Goal: Find specific page/section: Find specific page/section

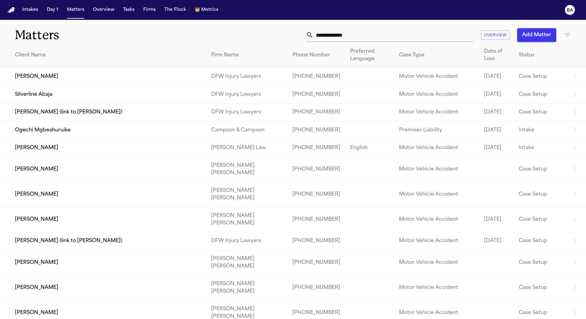
click at [64, 103] on td "Silverline Abaja" at bounding box center [103, 95] width 206 height 18
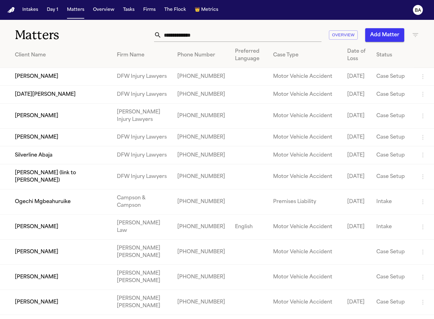
scroll to position [69, 0]
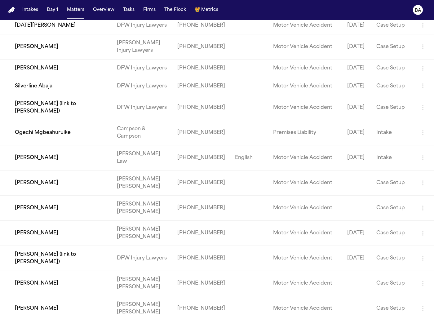
click at [41, 52] on td "[PERSON_NAME]" at bounding box center [56, 46] width 112 height 25
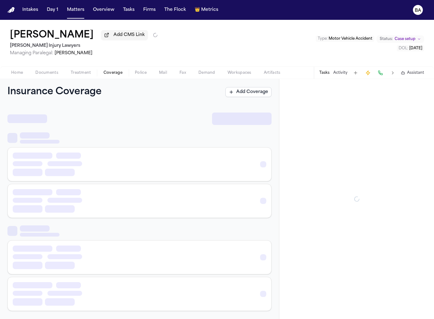
click at [109, 75] on span "Coverage" at bounding box center [113, 72] width 19 height 5
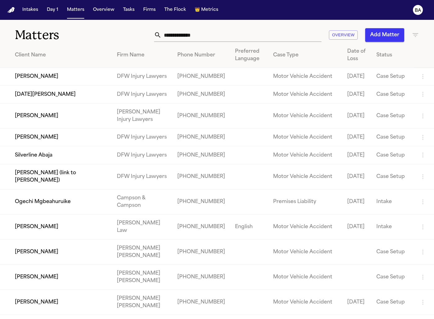
scroll to position [3, 0]
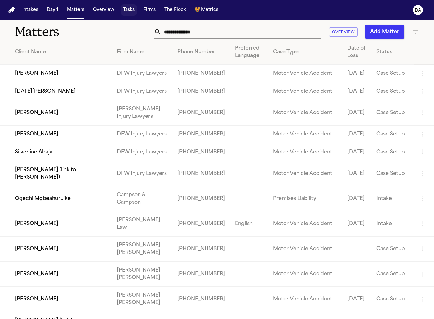
click at [127, 11] on button "Tasks" at bounding box center [129, 9] width 16 height 11
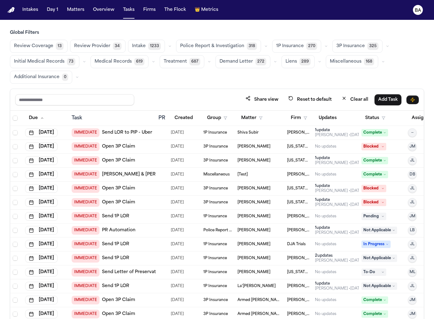
click at [323, 48] on button "button" at bounding box center [326, 46] width 7 height 7
click at [295, 77] on button "Send LOR 44" at bounding box center [303, 74] width 61 height 12
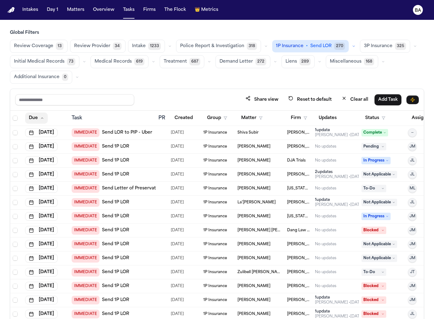
click at [39, 114] on button "Due" at bounding box center [36, 118] width 23 height 11
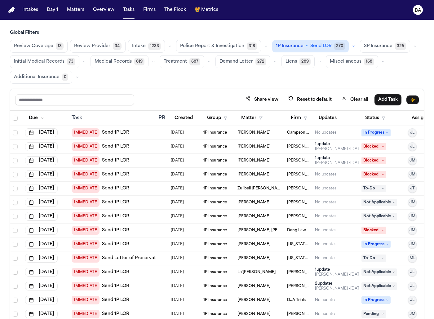
click at [148, 131] on div "IMMEDIATE Send 1P LOR" at bounding box center [113, 132] width 82 height 9
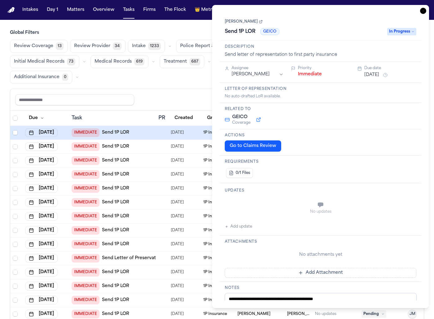
click at [258, 149] on button "Go to Claims Review" at bounding box center [253, 146] width 56 height 11
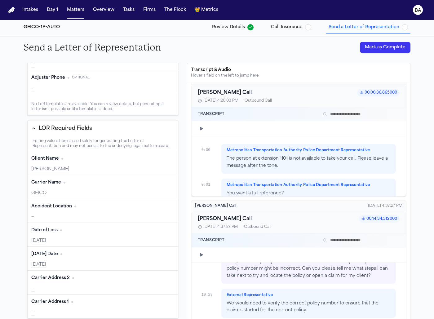
scroll to position [3053, 0]
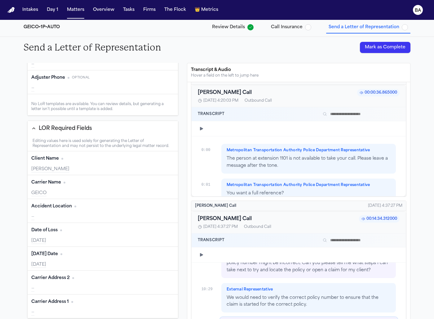
click at [167, 157] on button "Edit" at bounding box center [167, 159] width 16 height 10
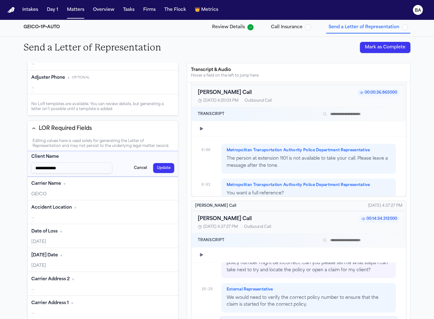
click at [136, 166] on button "Cancel" at bounding box center [140, 168] width 20 height 10
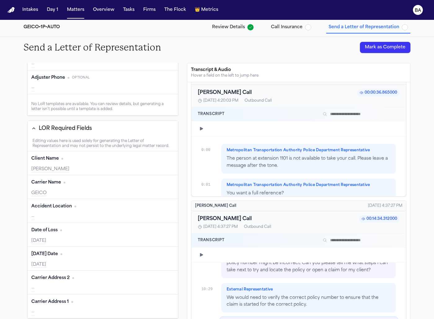
type input "*****"
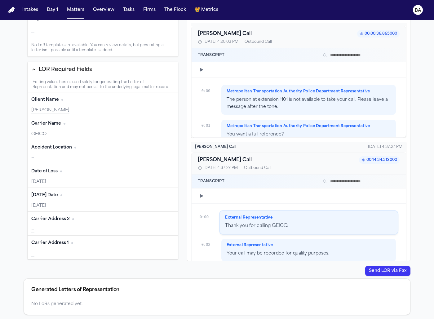
scroll to position [0, 0]
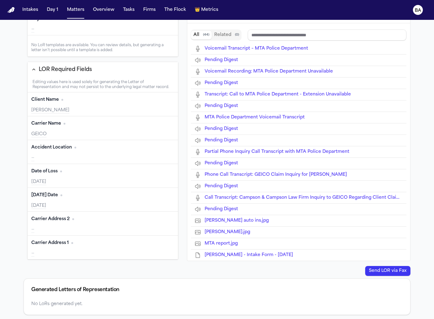
type input "**********"
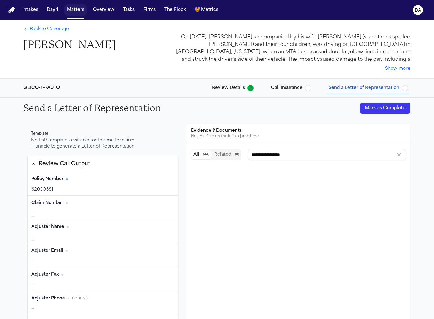
click at [77, 12] on button "Matters" at bounding box center [76, 9] width 22 height 11
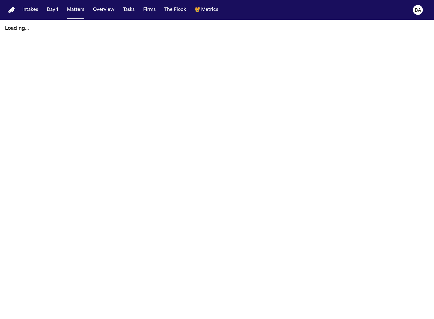
click at [235, 36] on div "Loading..." at bounding box center [217, 28] width 434 height 17
click at [72, 10] on button "Matters" at bounding box center [76, 9] width 22 height 11
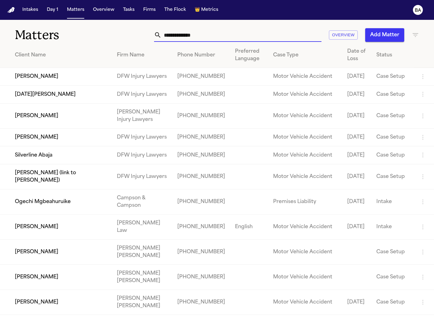
click at [196, 33] on input "text" at bounding box center [242, 35] width 160 height 14
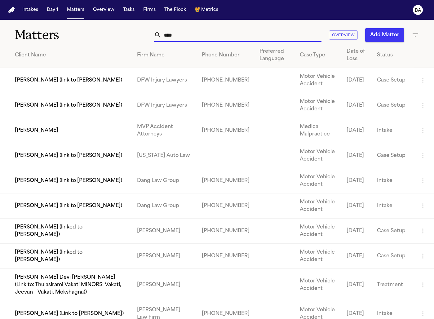
type input "****"
click at [67, 81] on td "[PERSON_NAME] (link to [PERSON_NAME])" at bounding box center [66, 80] width 132 height 25
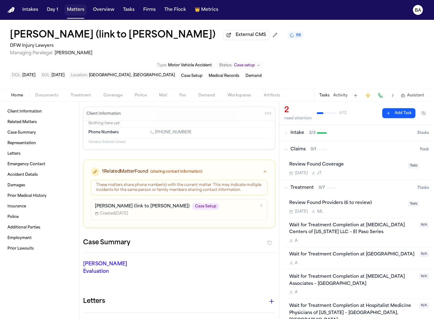
click at [71, 10] on button "Matters" at bounding box center [76, 9] width 22 height 11
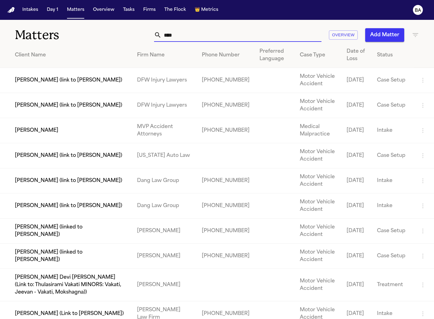
click at [229, 37] on input "****" at bounding box center [242, 35] width 160 height 14
click at [87, 49] on th "Client Name" at bounding box center [66, 55] width 132 height 25
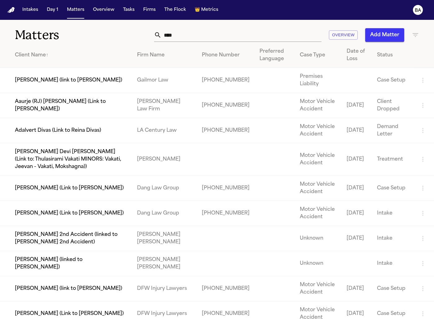
click at [83, 52] on div "Client Name ↑" at bounding box center [71, 55] width 112 height 7
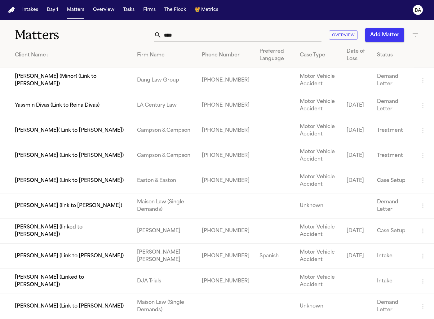
click at [48, 56] on div "Client Name ↓" at bounding box center [71, 55] width 112 height 7
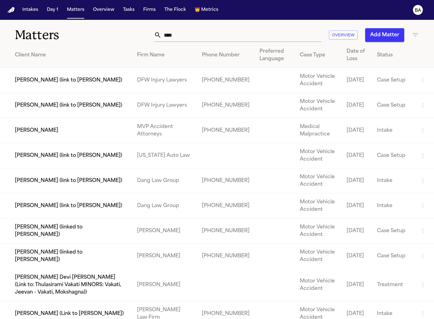
click at [360, 53] on div "Date of Loss" at bounding box center [357, 55] width 20 height 15
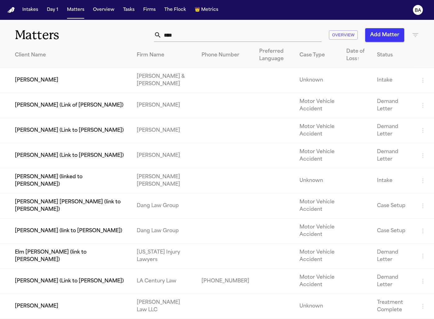
click at [354, 57] on div "Date of Loss ↑" at bounding box center [357, 55] width 21 height 15
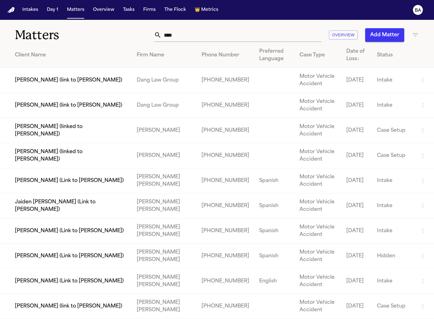
click at [42, 32] on h1 "Matters" at bounding box center [70, 35] width 111 height 16
click at [236, 39] on input "****" at bounding box center [242, 35] width 160 height 14
click at [192, 37] on input "****" at bounding box center [242, 35] width 160 height 14
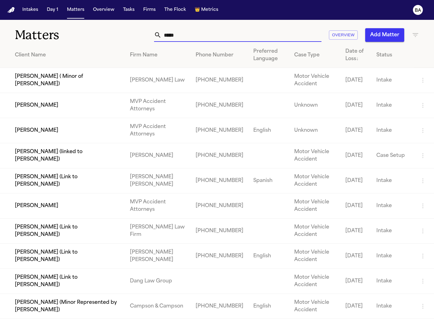
type input "*"
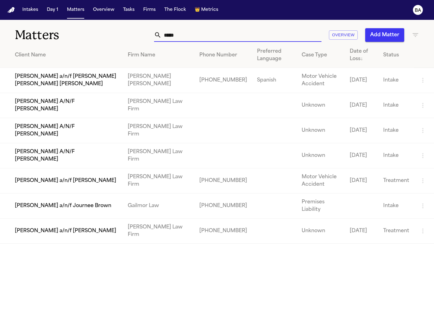
type input "*****"
click at [56, 84] on td "[PERSON_NAME] a/n/f [PERSON_NAME] [PERSON_NAME] [PERSON_NAME]" at bounding box center [61, 80] width 123 height 25
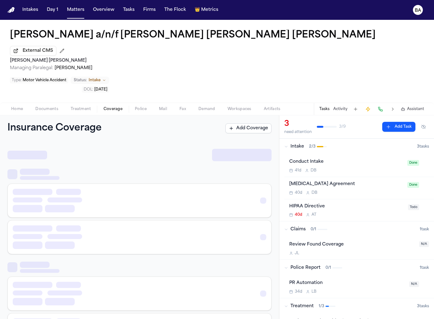
click at [109, 107] on span "Coverage" at bounding box center [113, 109] width 19 height 5
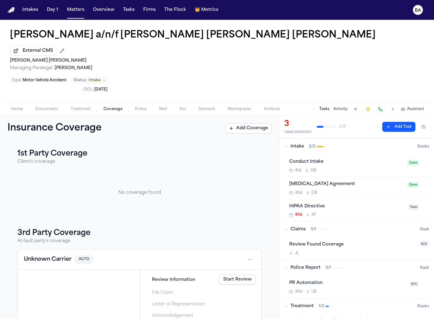
click at [69, 105] on button "Treatment" at bounding box center [81, 108] width 33 height 7
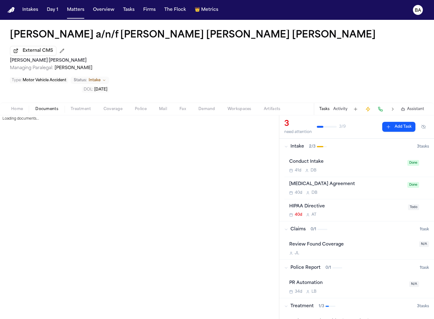
click at [42, 107] on span "Documents" at bounding box center [46, 109] width 23 height 5
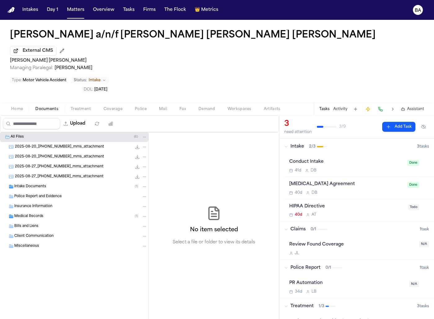
click at [7, 34] on div "Rosalba Terrero a/n/f Carlos Josue Rodriguez Terrero External CMS Steele Adams …" at bounding box center [217, 61] width 434 height 83
click at [71, 25] on div "Rosalba Terrero a/n/f Carlos Josue Rodriguez Terrero External CMS Steele Adams …" at bounding box center [217, 61] width 434 height 83
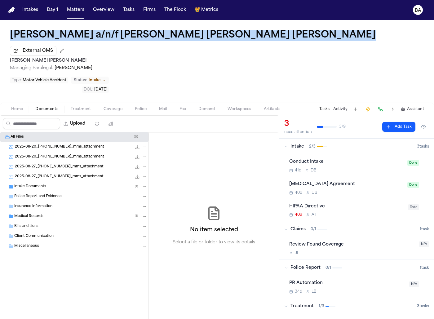
click at [71, 25] on div "Rosalba Terrero a/n/f Carlos Josue Rodriguez Terrero External CMS Steele Adams …" at bounding box center [217, 61] width 434 height 83
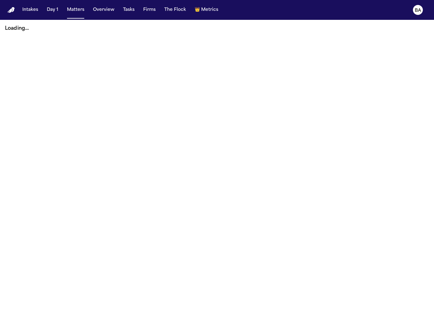
click at [75, 13] on button "Matters" at bounding box center [76, 9] width 22 height 11
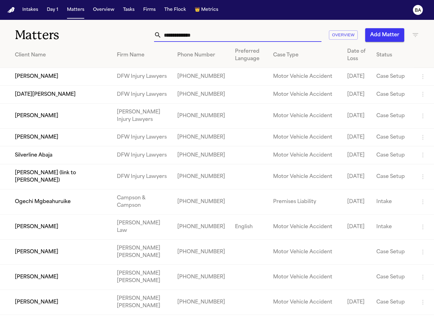
click at [186, 36] on input "text" at bounding box center [242, 35] width 160 height 14
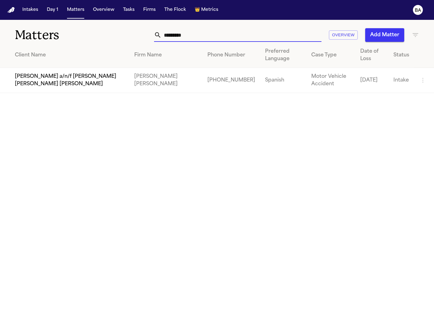
click at [183, 34] on input "*********" at bounding box center [242, 35] width 160 height 14
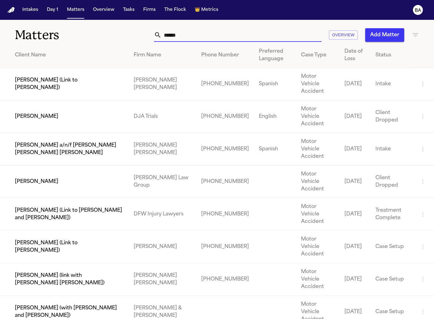
type input "******"
